Goal: Transaction & Acquisition: Purchase product/service

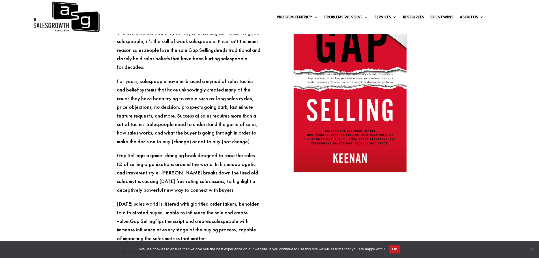
scroll to position [594, 0]
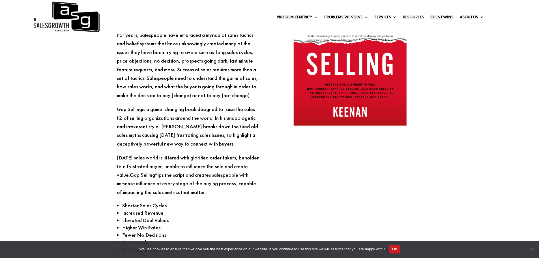
click at [416, 15] on link "Resources" at bounding box center [413, 18] width 21 height 6
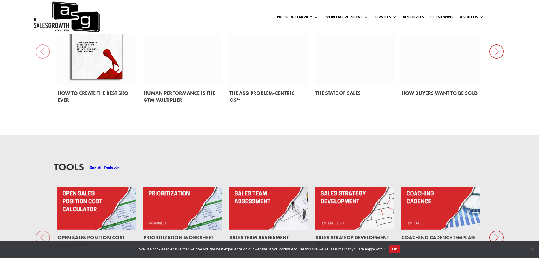
scroll to position [424, 0]
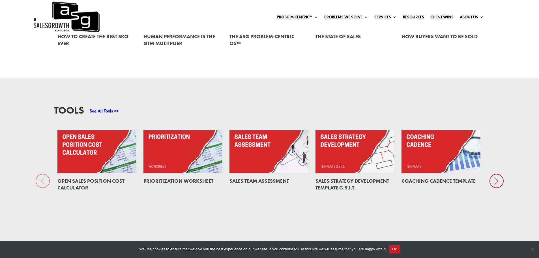
click at [492, 176] on icon at bounding box center [496, 181] width 14 height 14
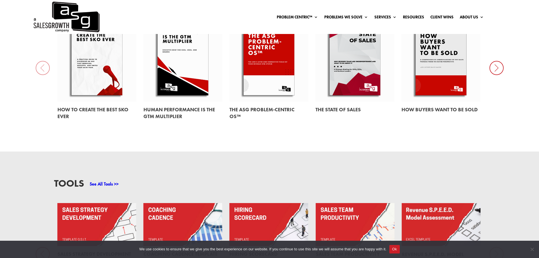
scroll to position [339, 0]
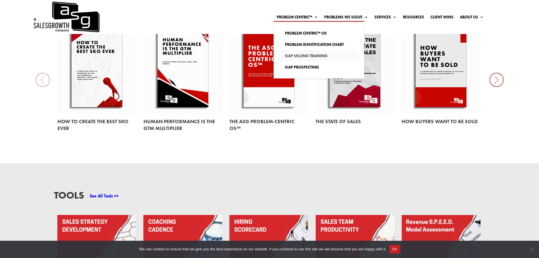
click at [310, 56] on link "Gap Selling Training" at bounding box center [318, 55] width 79 height 11
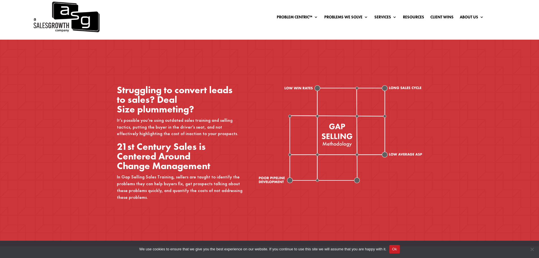
scroll to position [226, 0]
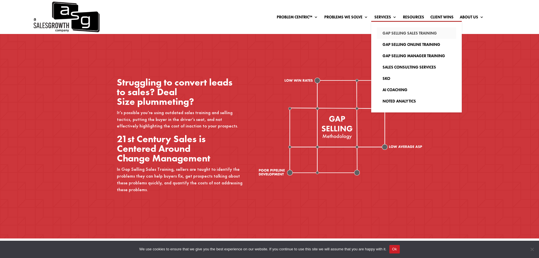
click at [395, 32] on link "Gap Selling Sales Training" at bounding box center [416, 32] width 79 height 11
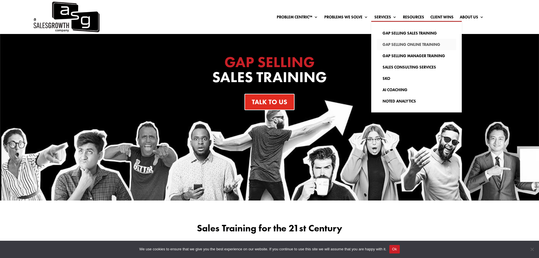
click at [387, 44] on link "Gap Selling Online Training" at bounding box center [416, 44] width 79 height 11
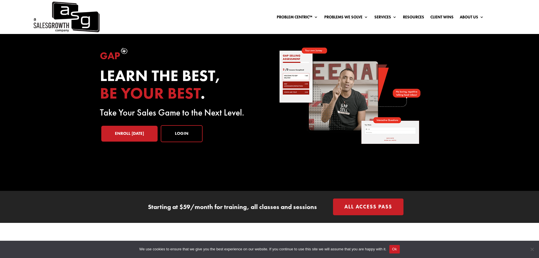
scroll to position [28, 0]
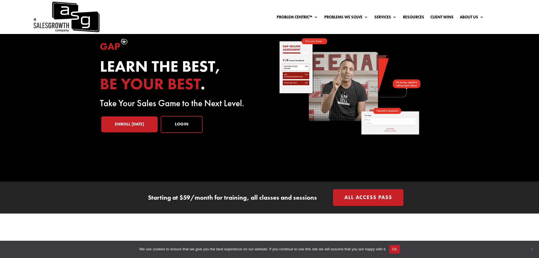
click at [378, 197] on link "All Access Pass" at bounding box center [368, 197] width 70 height 17
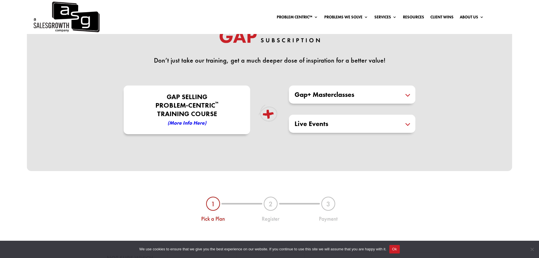
scroll to position [170, 0]
click at [408, 95] on h5 "Gap+ Masterclasses" at bounding box center [351, 94] width 115 height 7
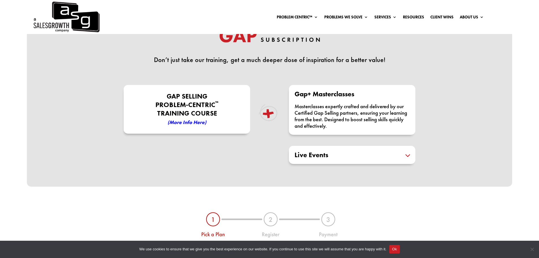
click at [179, 122] on em "(More Info here)" at bounding box center [186, 122] width 39 height 7
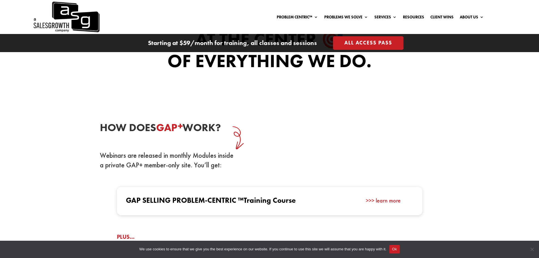
scroll to position [481, 0]
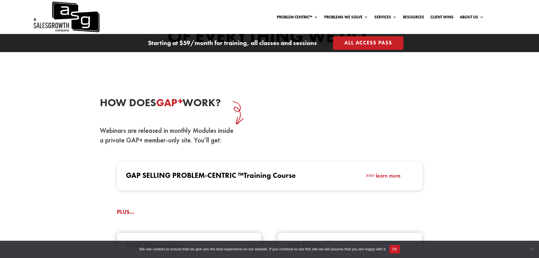
click at [389, 176] on link ">>> learn more" at bounding box center [383, 175] width 35 height 7
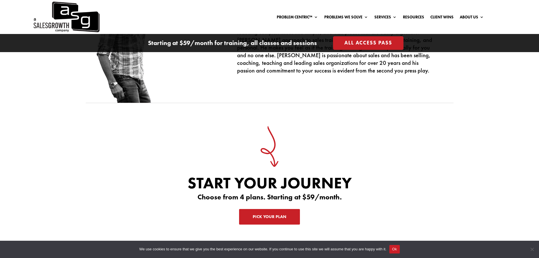
scroll to position [1706, 0]
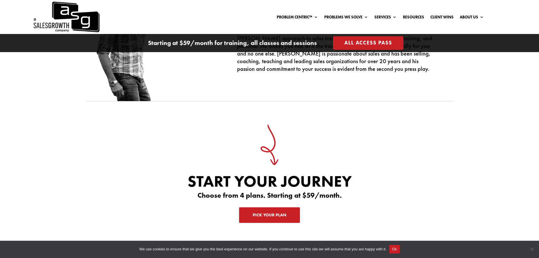
click at [271, 209] on link "Pick Your Plan" at bounding box center [269, 215] width 61 height 16
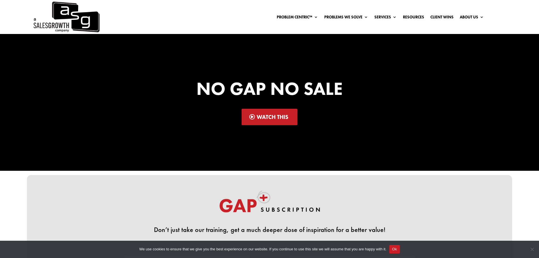
scroll to position [170, 0]
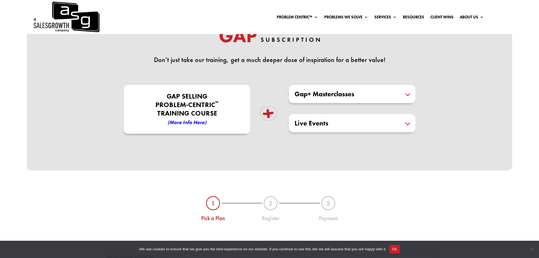
click at [404, 122] on h5 "Live Events" at bounding box center [351, 123] width 115 height 7
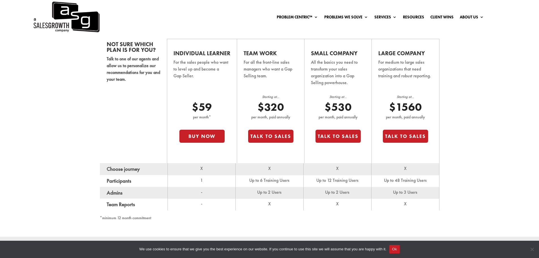
scroll to position [396, 0]
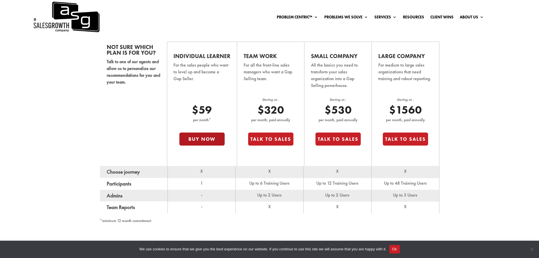
click at [201, 139] on button "Buy Now" at bounding box center [201, 138] width 45 height 13
